Goal: Information Seeking & Learning: Learn about a topic

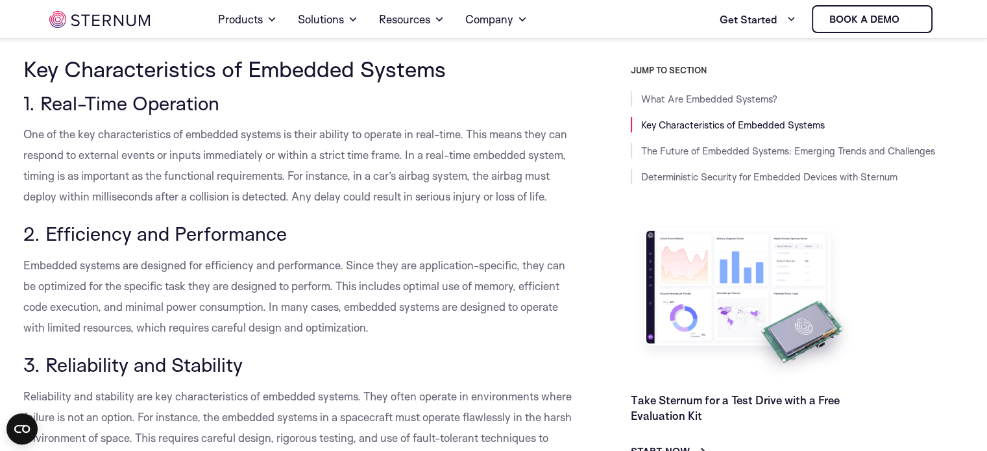
scroll to position [623, 0]
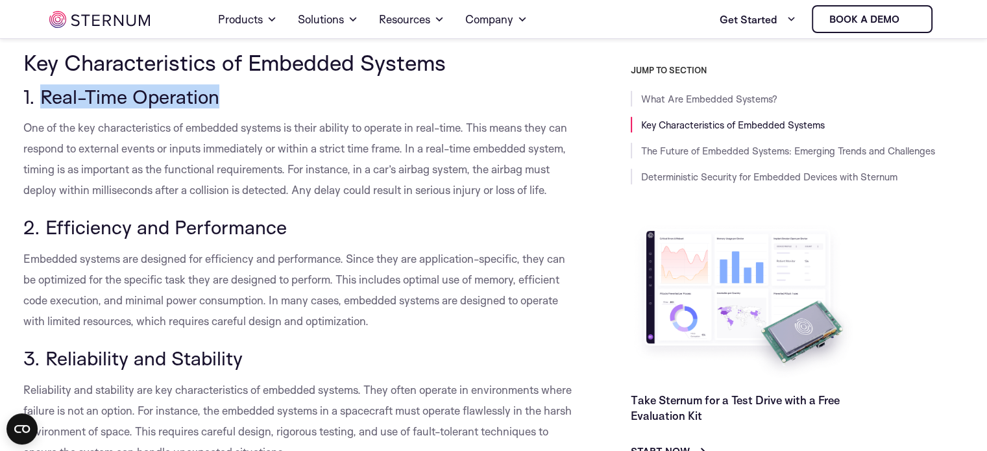
drag, startPoint x: 42, startPoint y: 91, endPoint x: 218, endPoint y: 97, distance: 176.6
click at [218, 97] on span "1. Real-Time Operation" at bounding box center [121, 96] width 196 height 24
click at [287, 238] on h3 "2. Efficiency and Performance" at bounding box center [297, 227] width 549 height 22
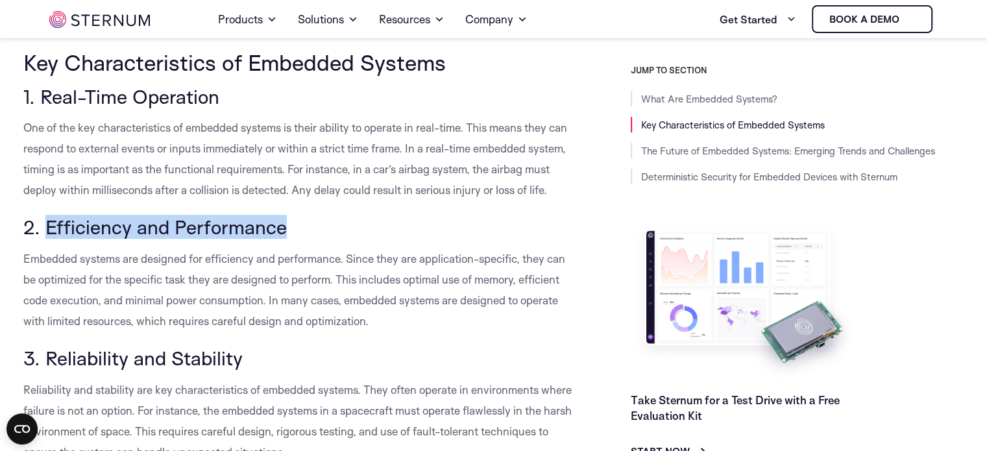
drag, startPoint x: 287, startPoint y: 248, endPoint x: 91, endPoint y: 244, distance: 196.0
click at [91, 238] on h3 "2. Efficiency and Performance" at bounding box center [297, 227] width 549 height 22
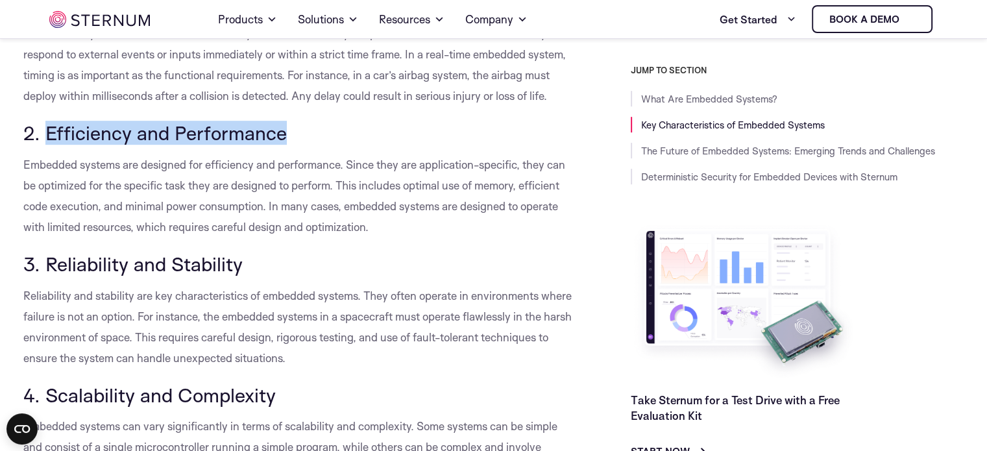
scroll to position [721, 0]
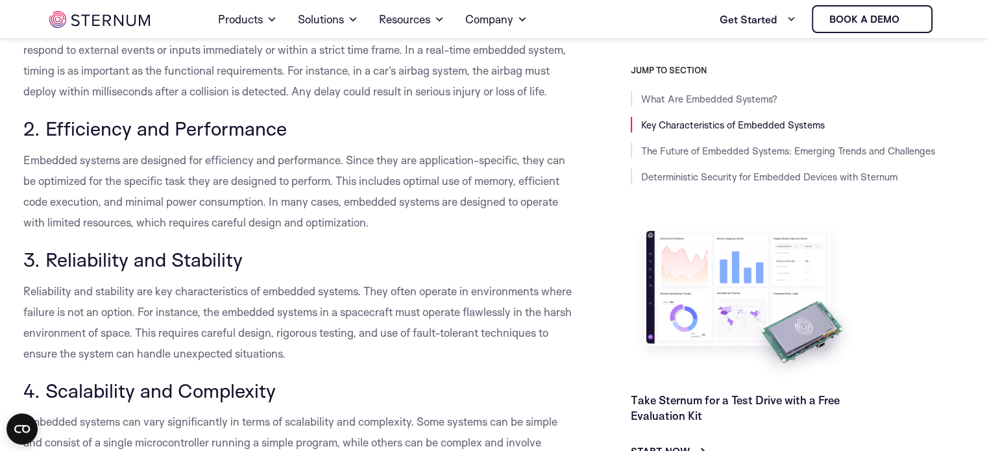
click at [240, 271] on span "3. Reliability and Stability" at bounding box center [132, 259] width 219 height 24
drag, startPoint x: 240, startPoint y: 280, endPoint x: 82, endPoint y: 285, distance: 157.7
click at [82, 271] on span "3. Reliability and Stability" at bounding box center [132, 259] width 219 height 24
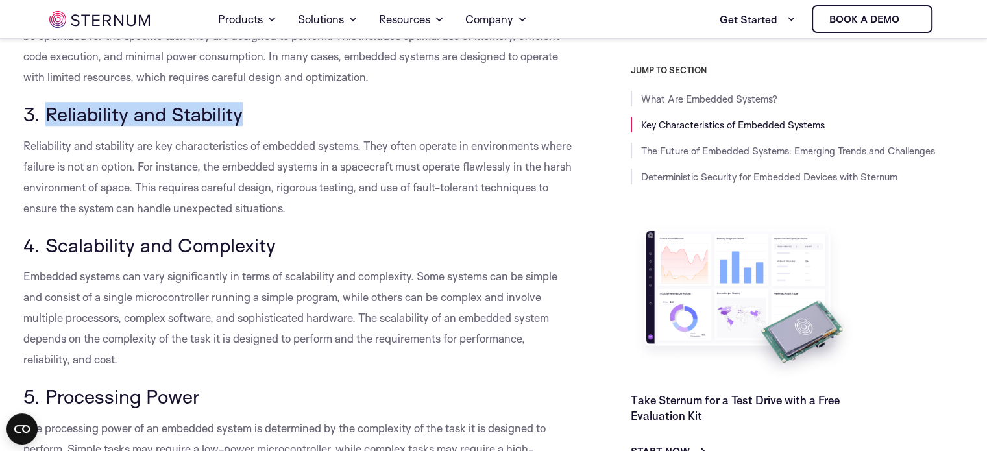
scroll to position [932, 0]
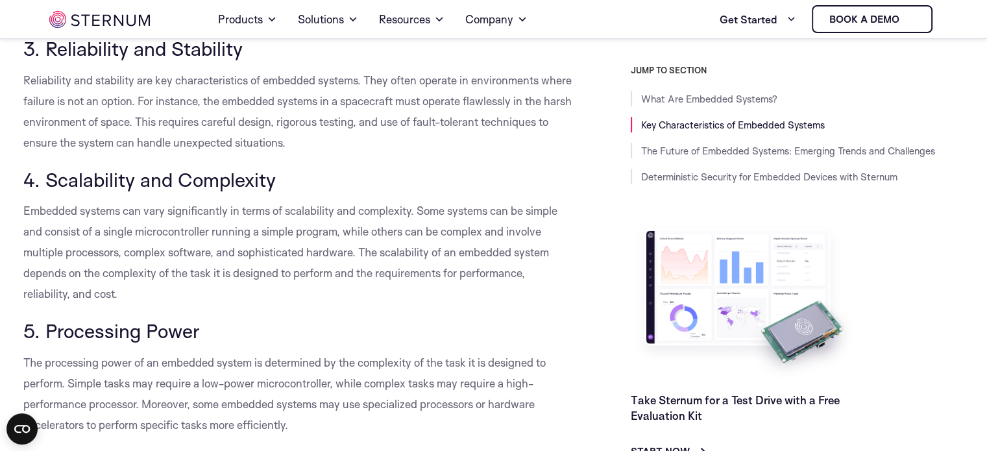
click at [192, 343] on span "5. Processing Power" at bounding box center [111, 331] width 176 height 24
drag, startPoint x: 192, startPoint y: 353, endPoint x: 42, endPoint y: 363, distance: 150.8
click at [42, 343] on span "5. Processing Power" at bounding box center [111, 331] width 176 height 24
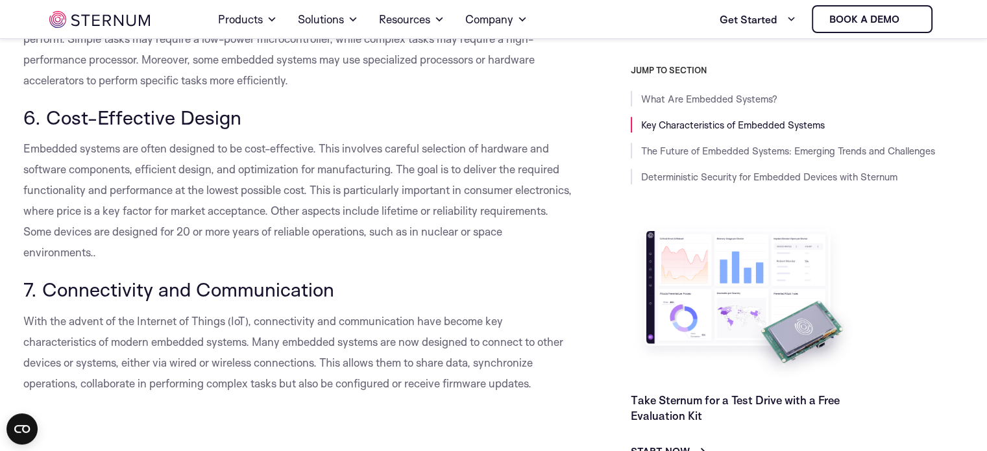
scroll to position [1277, 0]
drag, startPoint x: 237, startPoint y: 139, endPoint x: 47, endPoint y: 146, distance: 190.2
click at [47, 129] on span "6. Cost-Effective Design" at bounding box center [132, 117] width 218 height 24
